Goal: Task Accomplishment & Management: Use online tool/utility

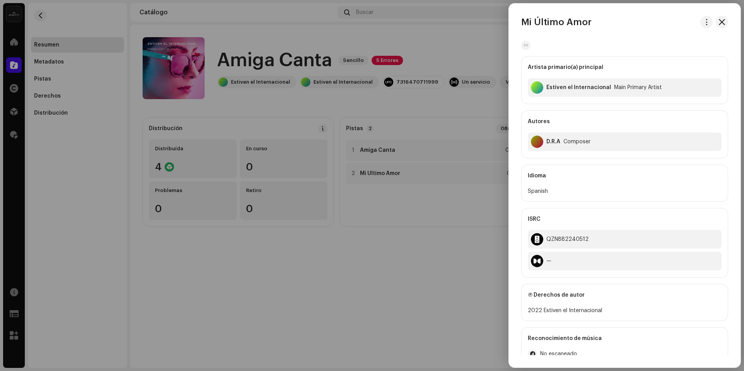
click at [326, 134] on div at bounding box center [372, 185] width 744 height 371
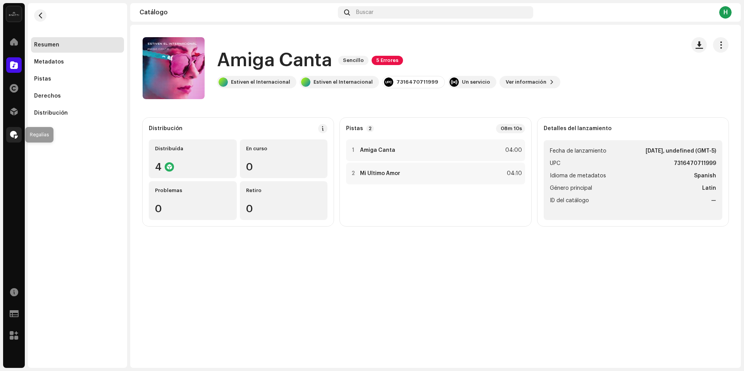
click at [10, 132] on span at bounding box center [14, 135] width 8 height 6
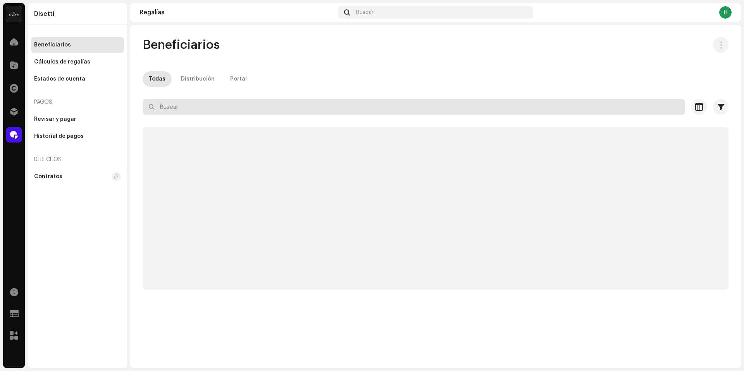
click at [188, 103] on input "text" at bounding box center [414, 107] width 543 height 16
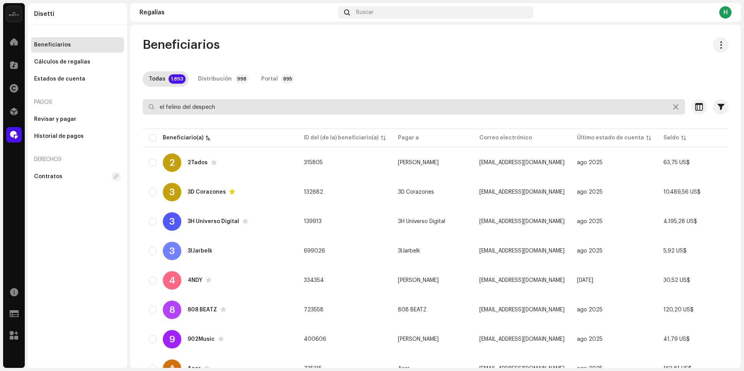
type input "el felino del despecho"
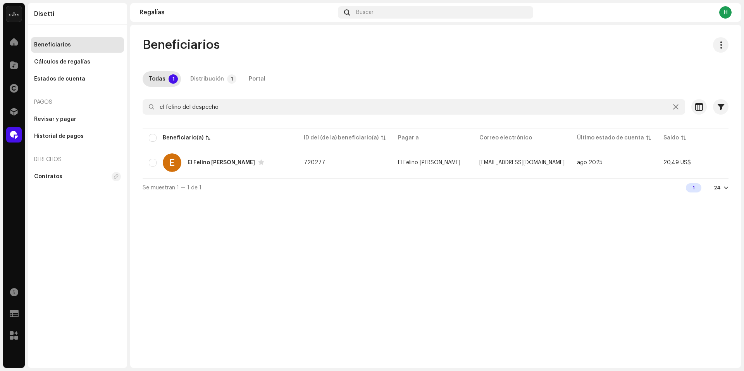
click at [290, 166] on div "E El Felino Del Despecho" at bounding box center [220, 163] width 143 height 19
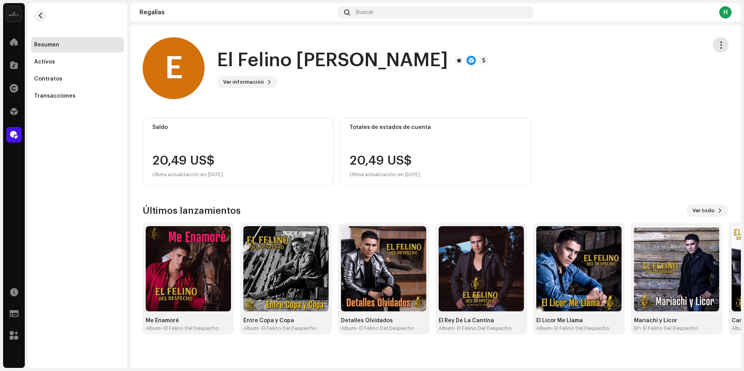
click at [720, 48] on span "button" at bounding box center [721, 45] width 7 height 6
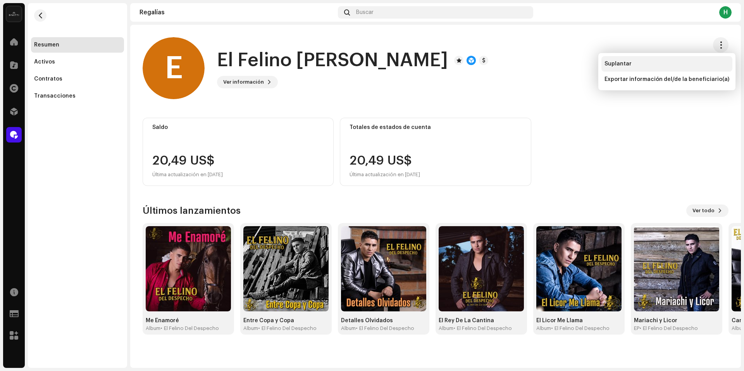
click at [647, 65] on div "Suplantar" at bounding box center [667, 64] width 125 height 6
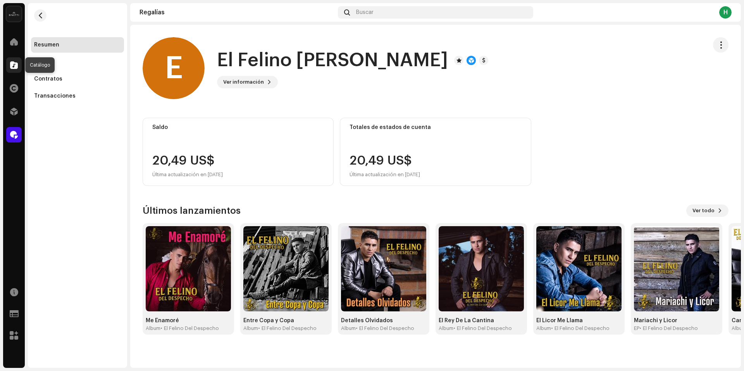
click at [18, 67] on div at bounding box center [14, 65] width 16 height 16
